Goal: Task Accomplishment & Management: Complete application form

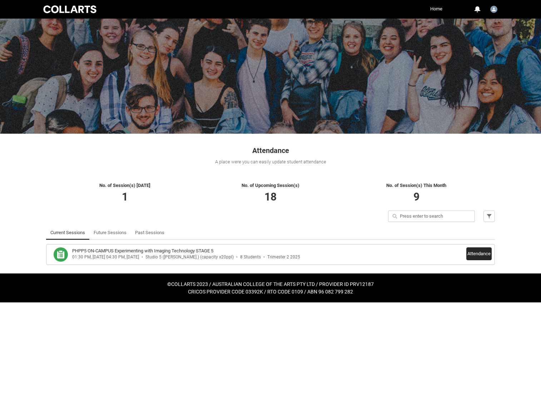
click at [477, 249] on button "Attendance" at bounding box center [479, 253] width 25 height 13
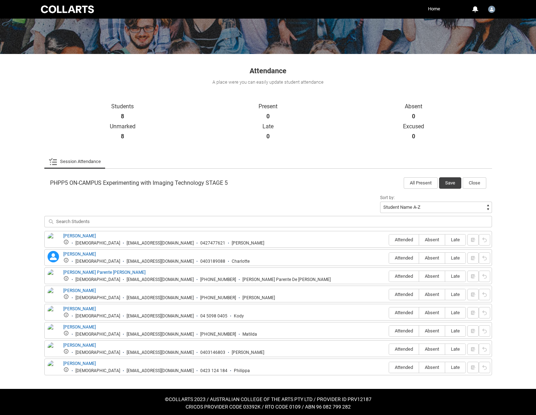
scroll to position [82, 0]
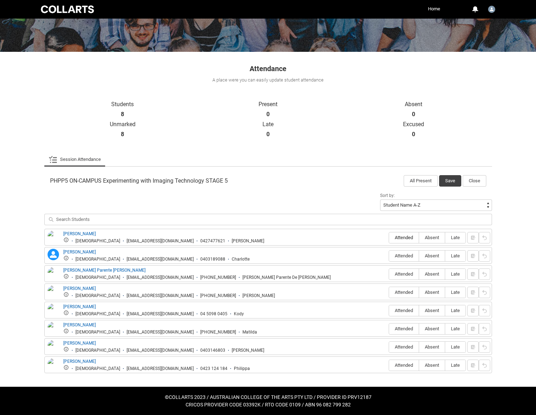
click at [405, 236] on span "Attended" at bounding box center [404, 237] width 30 height 5
click at [389, 237] on input "Attended" at bounding box center [389, 237] width 0 height 0
type lightning-radio-group "Attended"
radio input "true"
click at [435, 254] on span "Absent" at bounding box center [432, 255] width 26 height 5
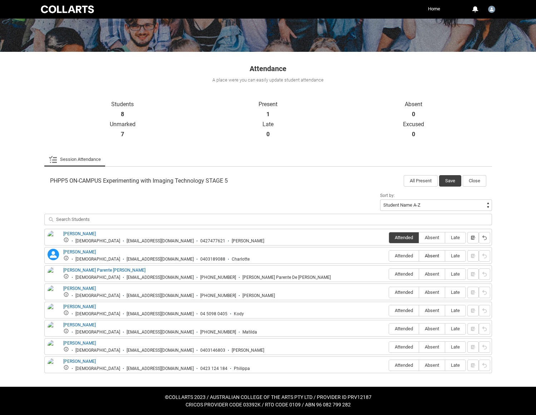
click at [419, 256] on input "Absent" at bounding box center [419, 256] width 0 height 0
type lightning-radio-group "Absent"
radio input "true"
click at [426, 273] on span "Absent" at bounding box center [432, 273] width 26 height 5
click at [419, 274] on input "Absent" at bounding box center [419, 274] width 0 height 0
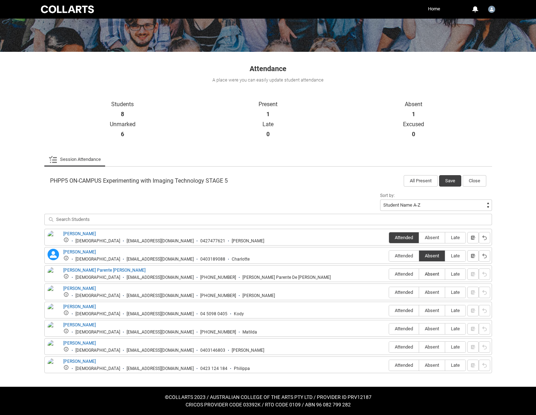
type lightning-radio-group "Absent"
radio input "true"
click at [410, 291] on span "Attended" at bounding box center [404, 292] width 30 height 5
click at [389, 292] on input "Attended" at bounding box center [389, 292] width 0 height 0
type lightning-radio-group "Attended"
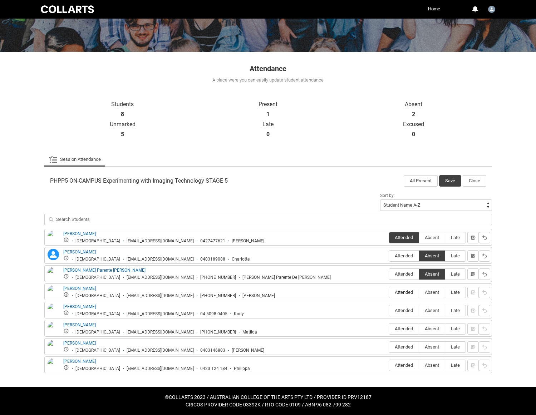
radio input "true"
click at [428, 309] on span "Absent" at bounding box center [432, 310] width 26 height 5
click at [419, 310] on input "Absent" at bounding box center [419, 310] width 0 height 0
type lightning-radio-group "Absent"
radio input "true"
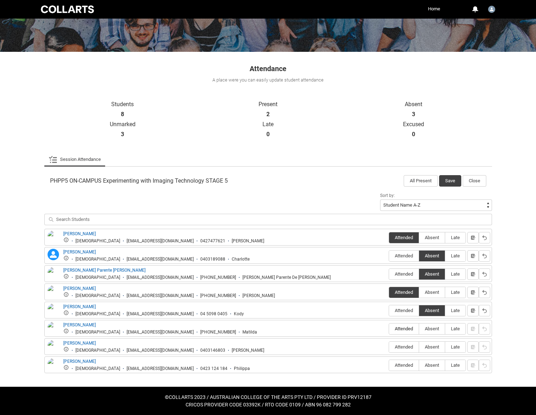
click at [399, 329] on span "Attended" at bounding box center [404, 328] width 30 height 5
click at [389, 329] on input "Attended" at bounding box center [389, 329] width 0 height 0
type lightning-radio-group "Attended"
radio input "true"
click at [452, 291] on span "Late" at bounding box center [455, 292] width 20 height 5
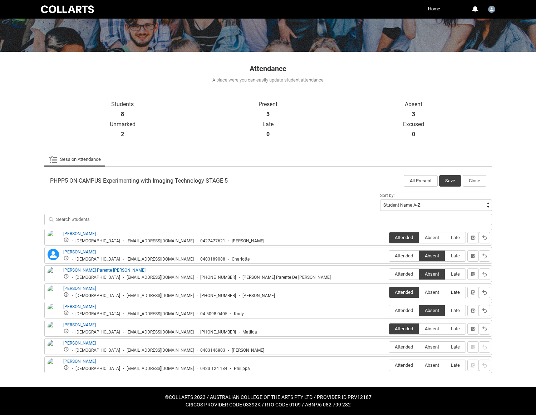
click at [445, 292] on input "Late" at bounding box center [445, 292] width 0 height 0
type lightning-radio-group "Late"
radio input "true"
click at [457, 327] on span "Late" at bounding box center [455, 328] width 20 height 5
click at [445, 329] on input "Late" at bounding box center [445, 329] width 0 height 0
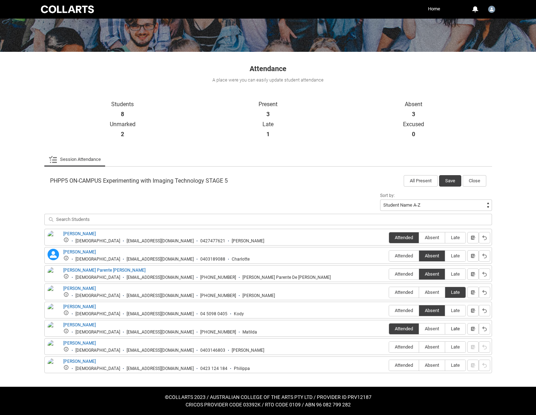
type lightning-radio-group "Late"
radio input "true"
click at [409, 347] on span "Attended" at bounding box center [404, 346] width 30 height 5
click at [389, 347] on input "Attended" at bounding box center [389, 347] width 0 height 0
type lightning-radio-group "Attended"
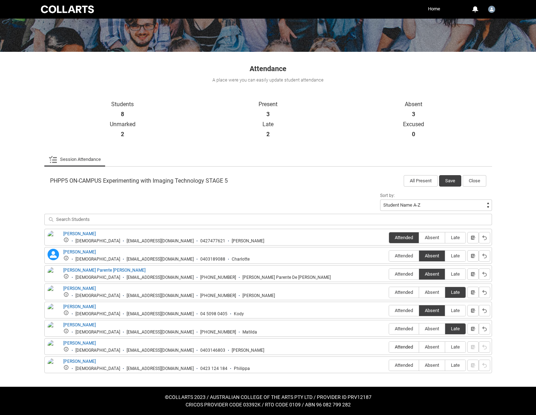
radio input "true"
click at [407, 365] on span "Attended" at bounding box center [404, 365] width 30 height 5
click at [389, 365] on input "Attended" at bounding box center [389, 365] width 0 height 0
type lightning-radio-group "Attended"
radio input "true"
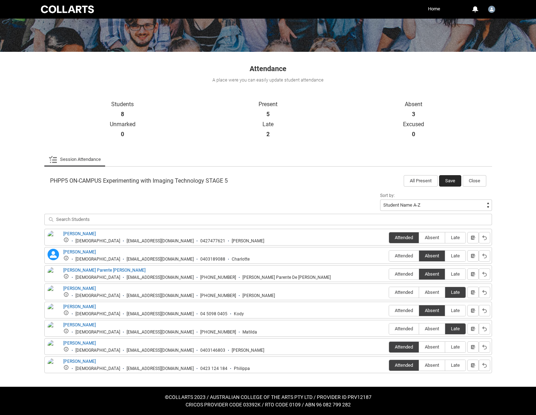
click at [451, 180] on button "Save" at bounding box center [450, 180] width 22 height 11
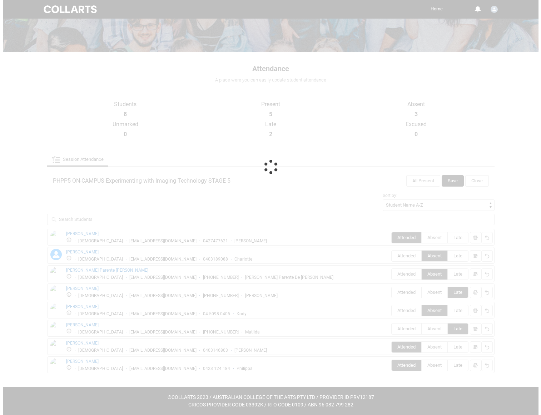
scroll to position [0, 0]
